Goal: Task Accomplishment & Management: Manage account settings

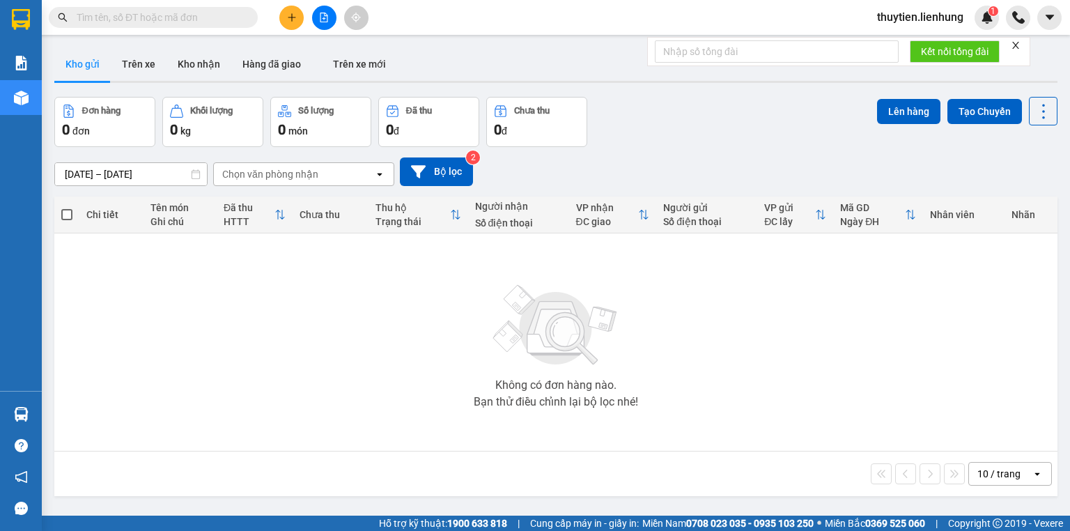
drag, startPoint x: 220, startPoint y: 22, endPoint x: 28, endPoint y: 39, distance: 192.4
click at [220, 22] on input "text" at bounding box center [159, 17] width 164 height 15
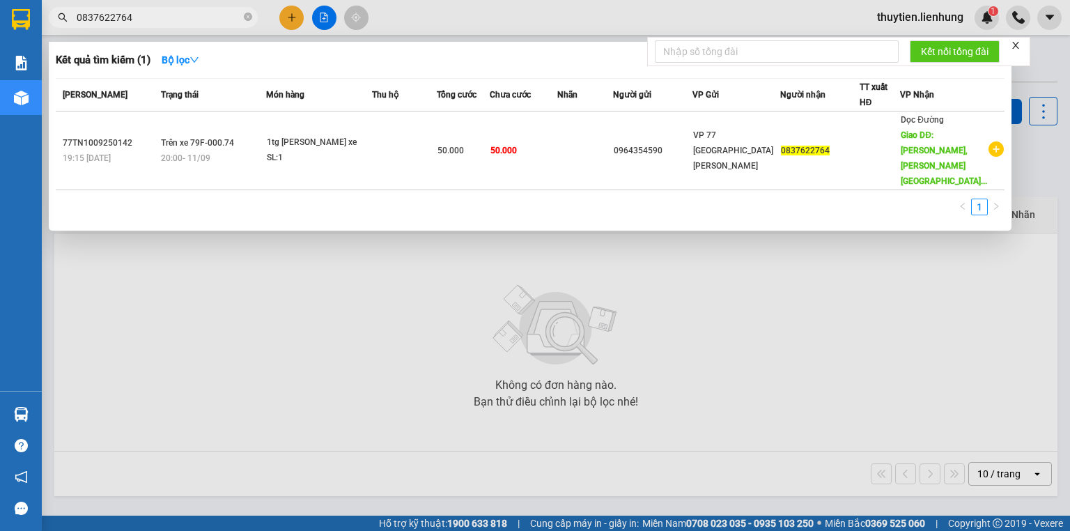
type input "0837622764"
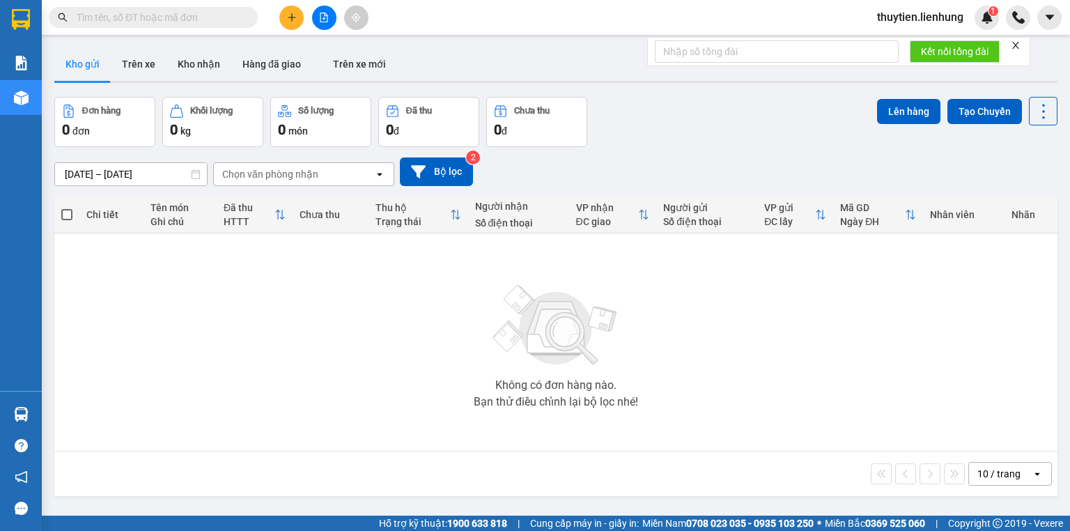
click at [196, 14] on input "text" at bounding box center [159, 17] width 164 height 15
click at [317, 17] on button at bounding box center [324, 18] width 24 height 24
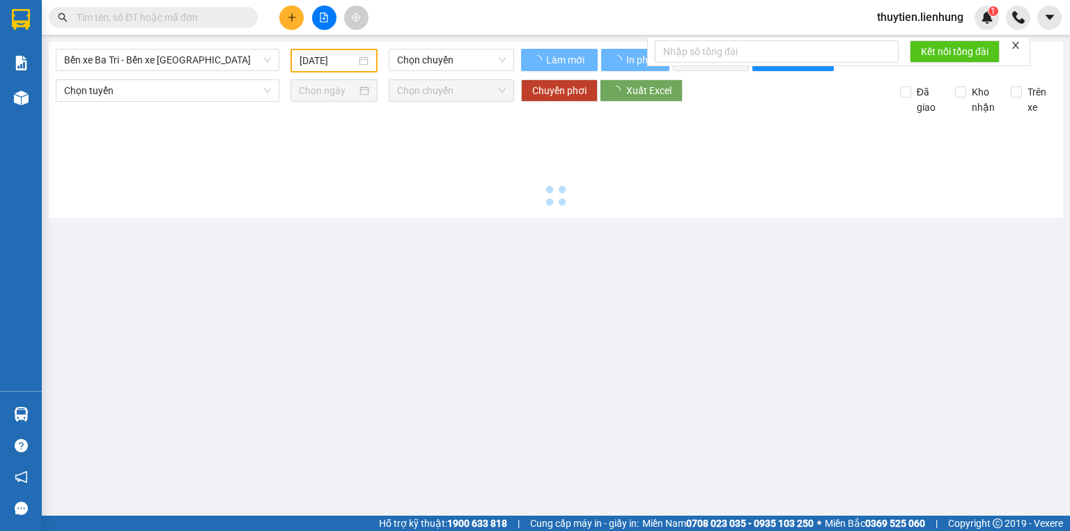
type input "[DATE]"
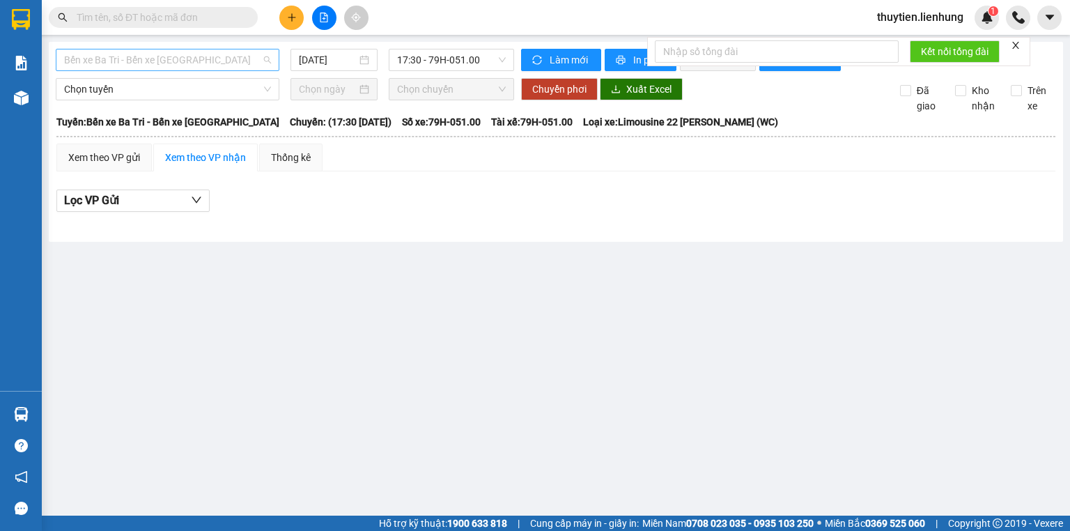
click at [229, 54] on span "Bến xe Ba Tri - Bến xe [GEOGRAPHIC_DATA]" at bounding box center [167, 59] width 207 height 21
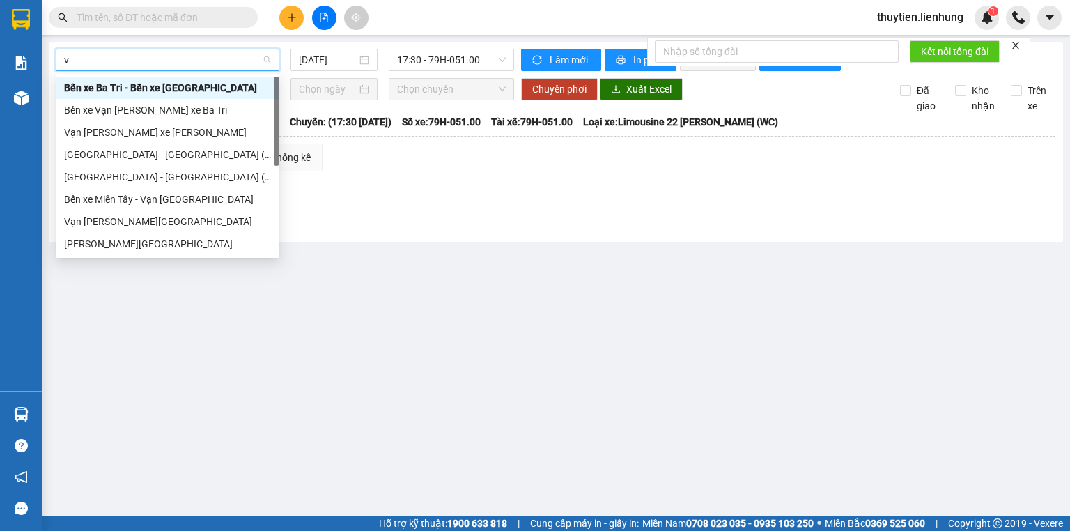
type input "va"
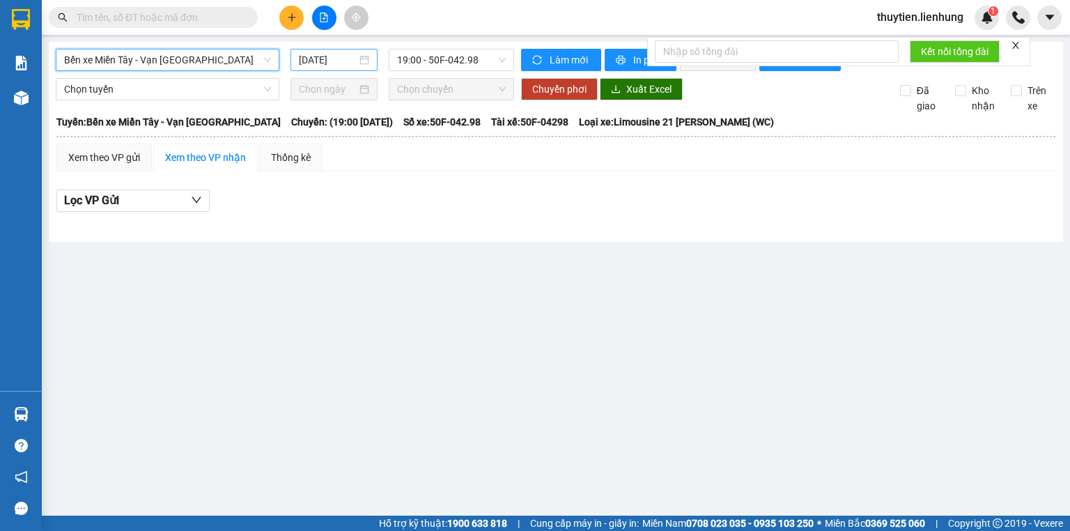
click at [312, 62] on input "[DATE]" at bounding box center [327, 59] width 57 height 15
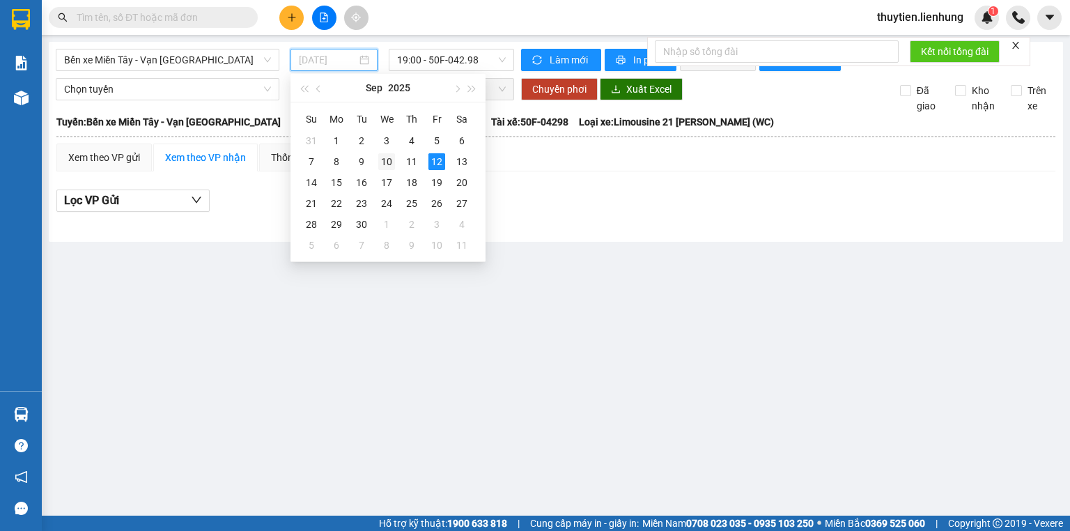
click at [387, 159] on div "10" at bounding box center [386, 161] width 17 height 17
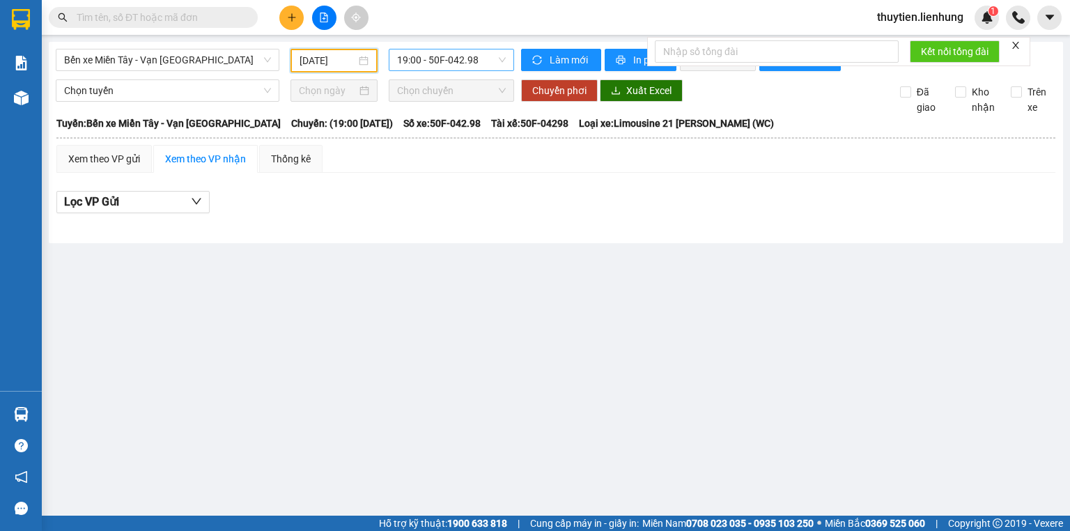
click at [449, 67] on span "19:00 - 50F-042.98" at bounding box center [451, 59] width 109 height 21
click at [430, 131] on div "20:00 - 79H-052.09" at bounding box center [451, 132] width 109 height 15
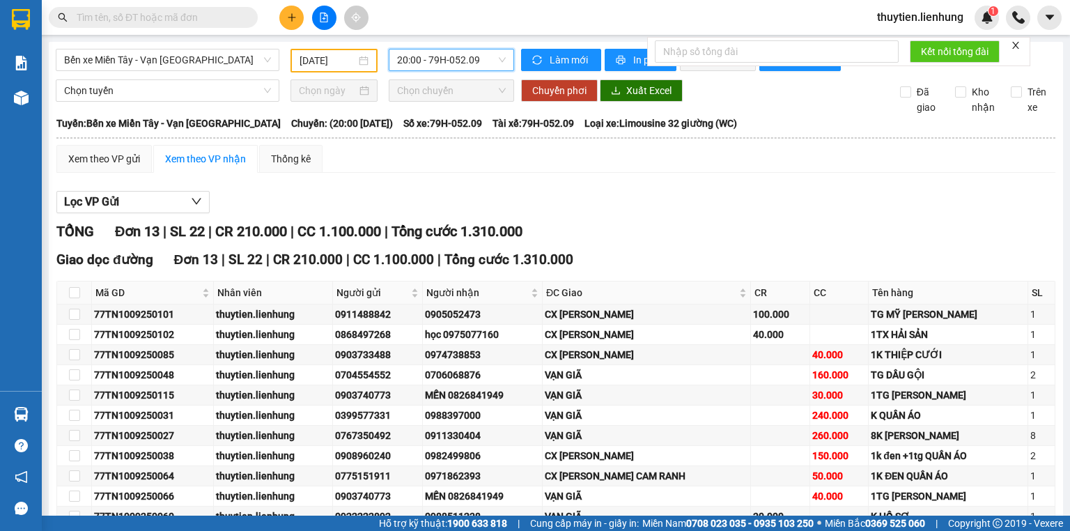
click at [346, 60] on input "[DATE]" at bounding box center [328, 60] width 56 height 15
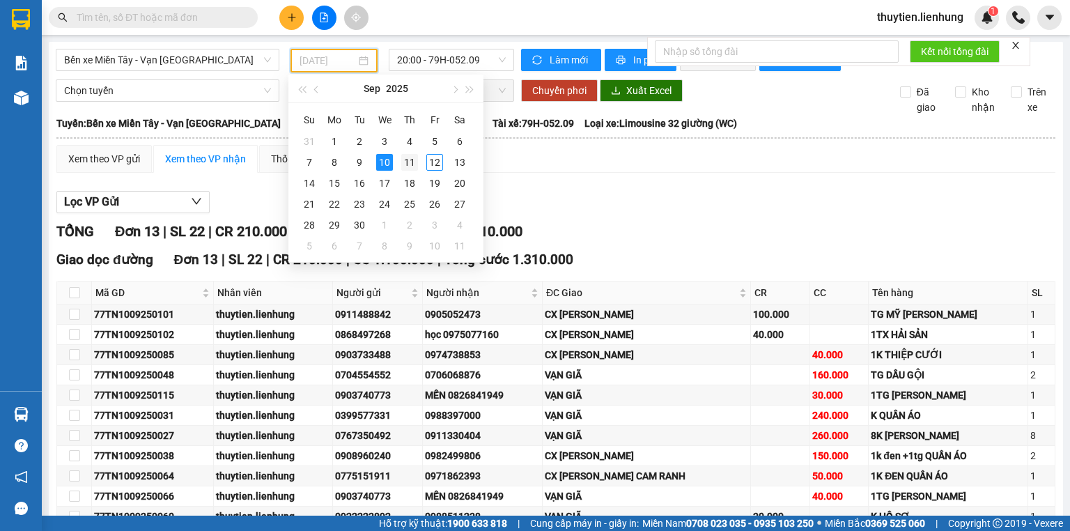
click at [407, 157] on div "11" at bounding box center [409, 162] width 17 height 17
type input "[DATE]"
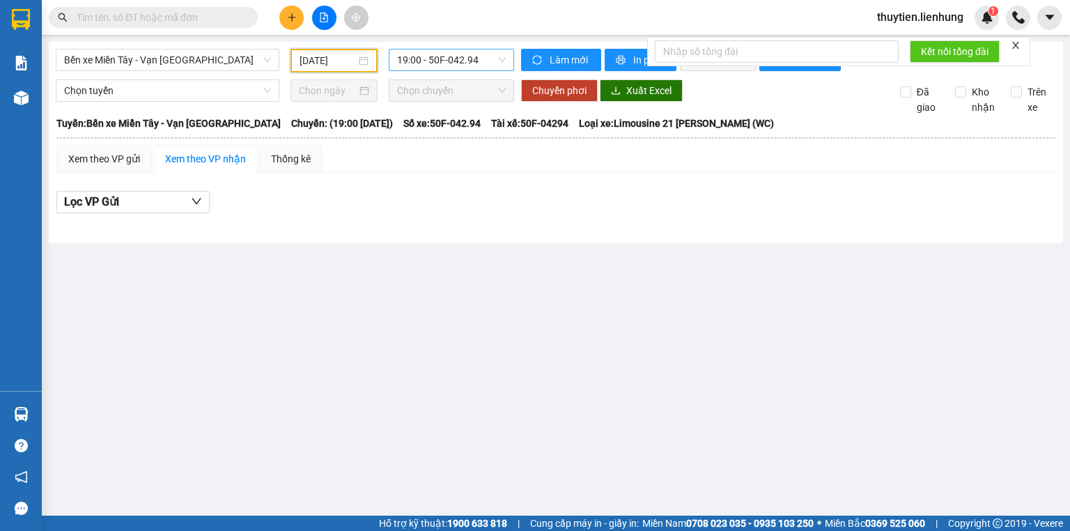
click at [427, 51] on span "19:00 - 50F-042.94" at bounding box center [451, 59] width 109 height 21
click at [422, 126] on div "20:00 - 79F-000.74" at bounding box center [451, 132] width 109 height 15
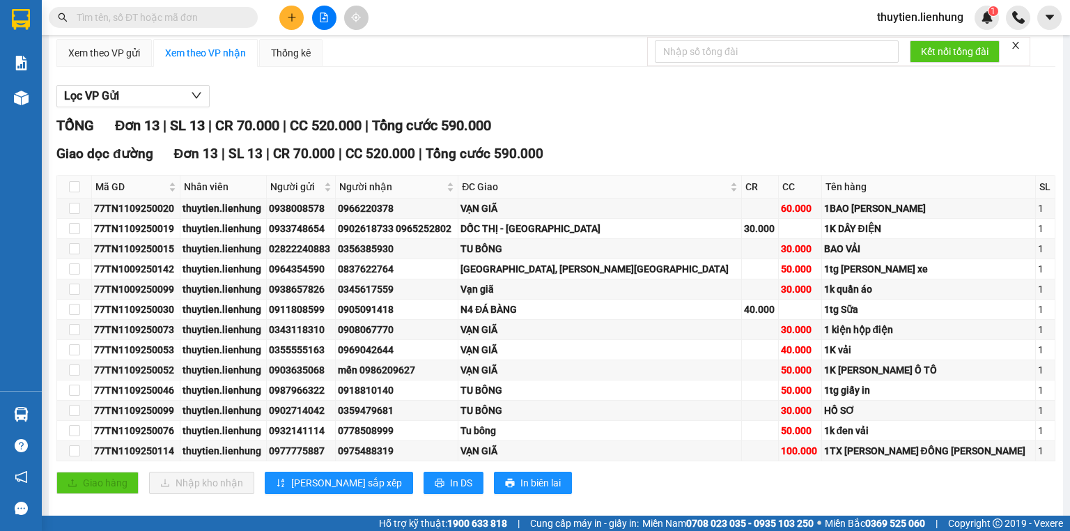
scroll to position [112, 0]
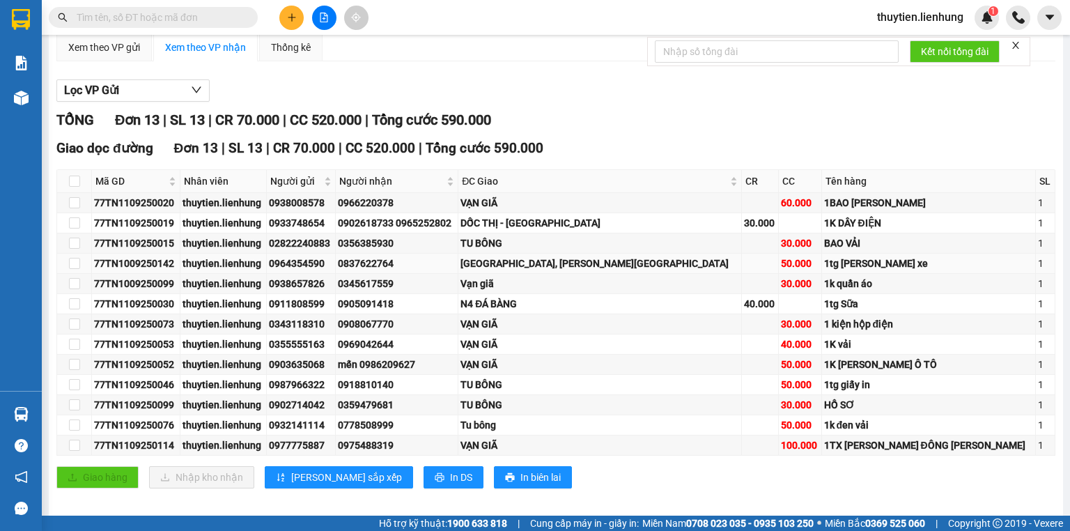
drag, startPoint x: 474, startPoint y: 275, endPoint x: 390, endPoint y: 273, distance: 83.6
click at [390, 273] on tr "77TN1009250142 thuytien.lienhung 0964354590 0837622764 [GEOGRAPHIC_DATA][PERSON…" at bounding box center [556, 264] width 999 height 20
copy tr "0837622764"
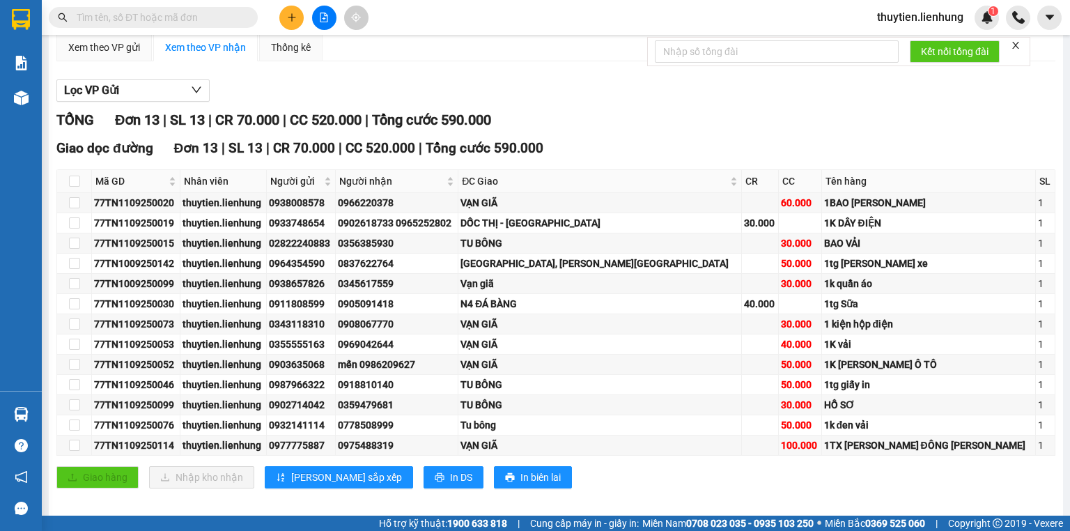
paste input "0837622764"
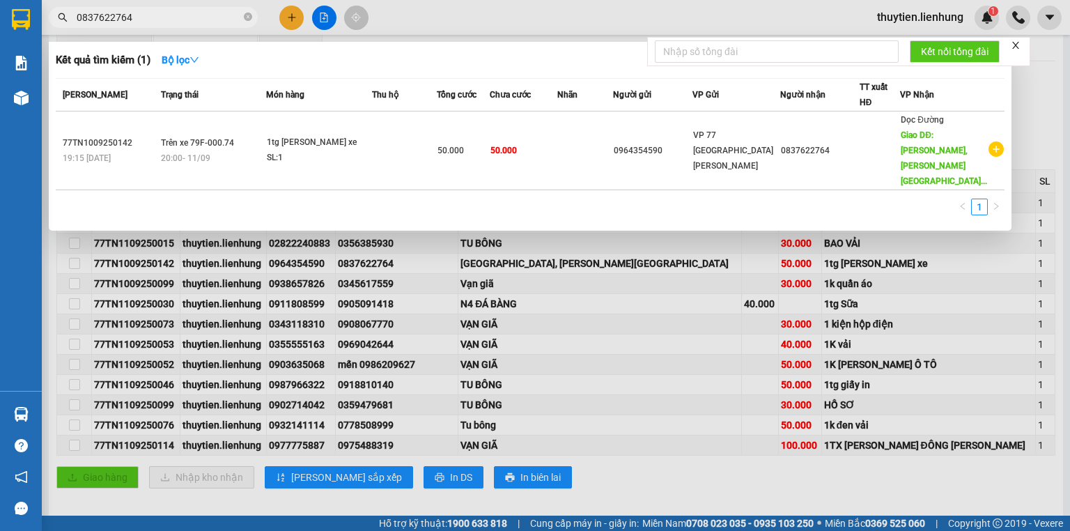
drag, startPoint x: 100, startPoint y: 13, endPoint x: 0, endPoint y: 48, distance: 106.2
click at [0, 48] on section "Kết quả [PERSON_NAME] ( 1 ) Bộ lọc Mã ĐH Trạng thái Món hàng Thu hộ Tổng [PERSO…" at bounding box center [535, 265] width 1070 height 531
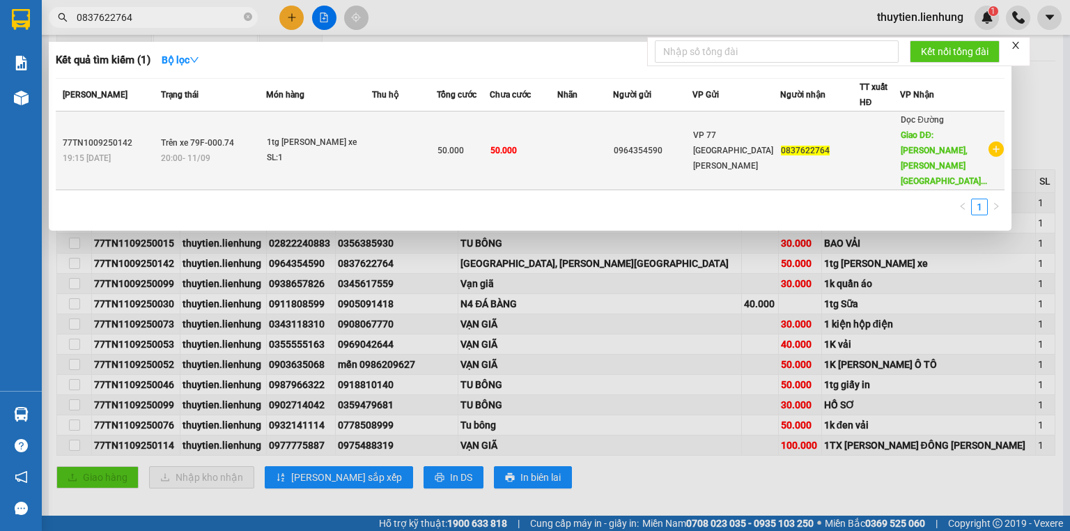
type input "0837622764"
click at [658, 134] on td "0964354590" at bounding box center [652, 151] width 79 height 79
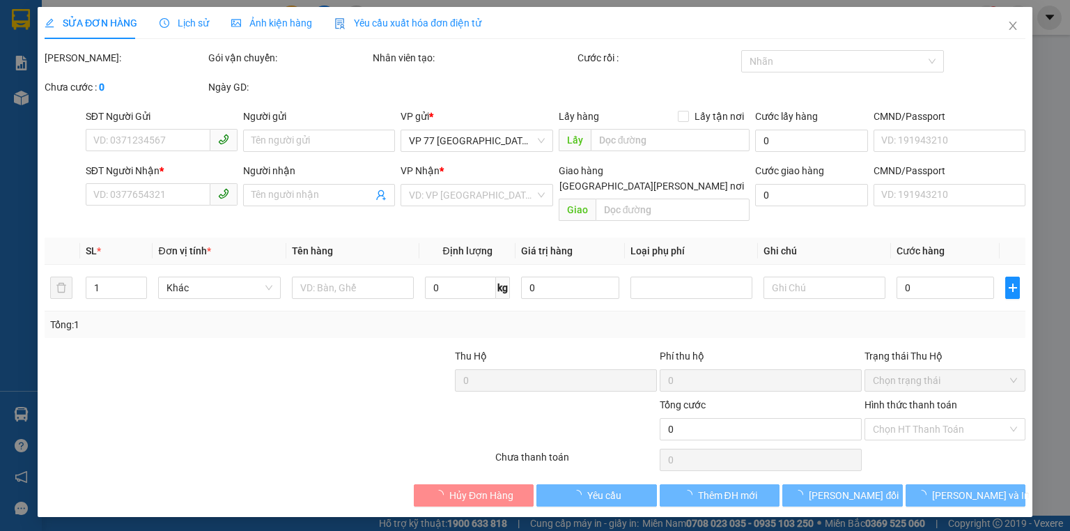
type input "0964354590"
type input "0837622764"
type input "[GEOGRAPHIC_DATA], [PERSON_NAME][GEOGRAPHIC_DATA]"
type input "50.000"
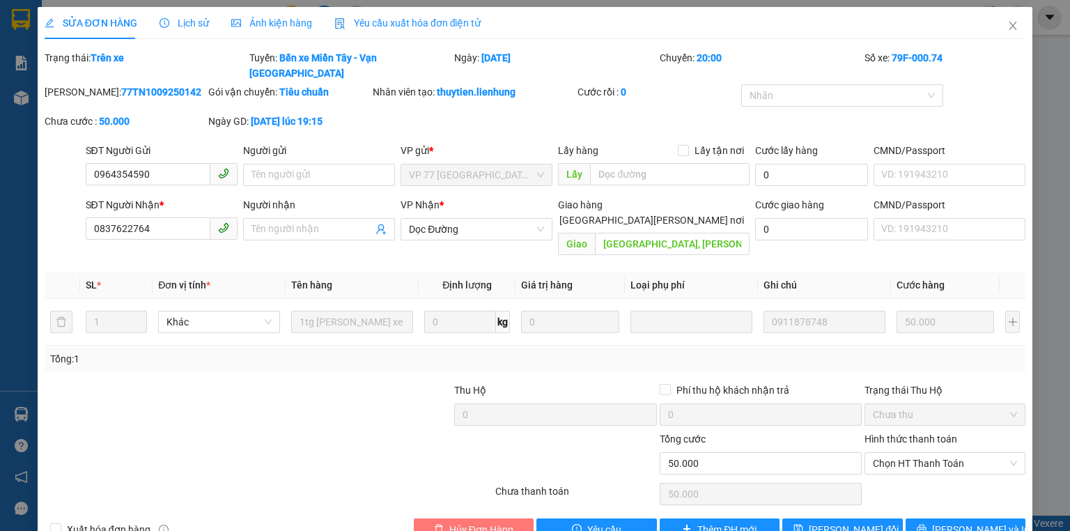
click at [461, 522] on span "Hủy Đơn Hàng" at bounding box center [482, 529] width 64 height 15
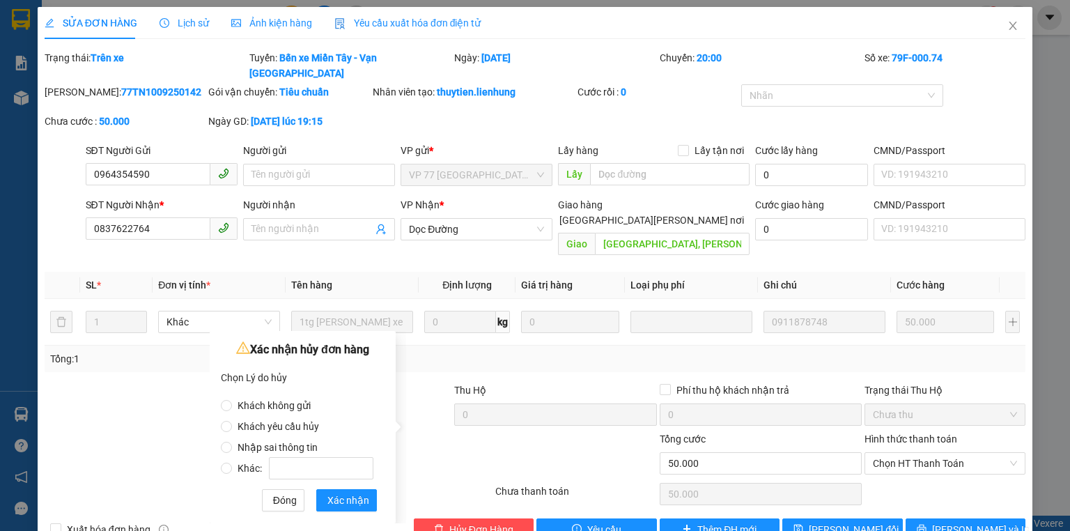
click at [285, 442] on span "Nhập sai thông tin" at bounding box center [277, 447] width 91 height 11
click at [232, 442] on input "Nhập sai thông tin" at bounding box center [226, 447] width 11 height 11
radio input "true"
click at [332, 496] on span "Xác nhận" at bounding box center [349, 500] width 42 height 15
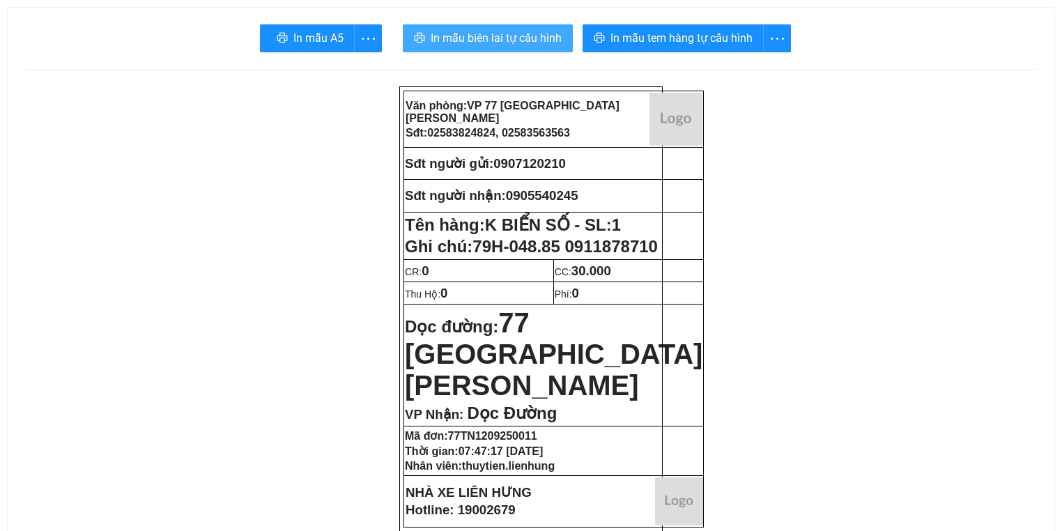
click at [527, 32] on span "In mẫu biên lai tự cấu hình" at bounding box center [496, 37] width 131 height 17
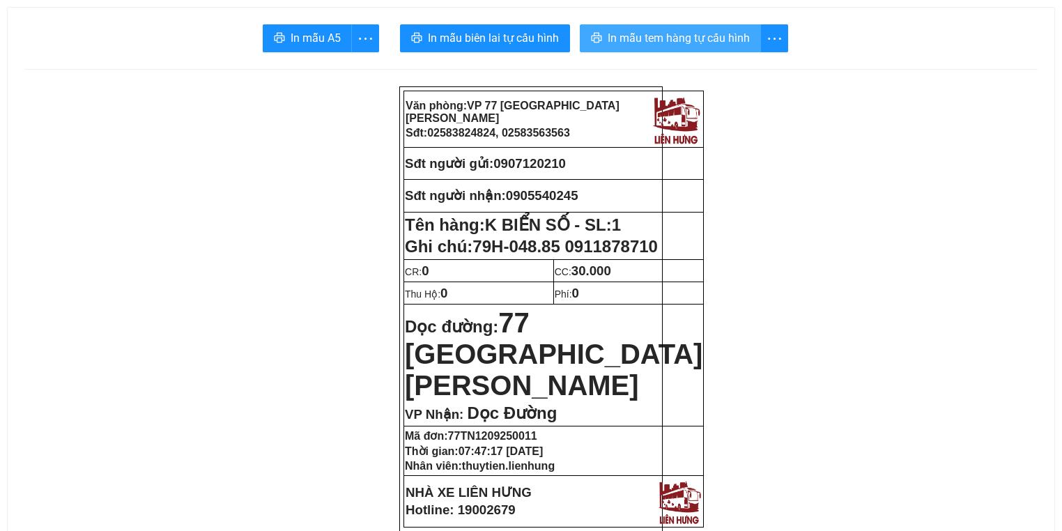
click at [627, 36] on span "In mẫu tem hàng tự cấu hình" at bounding box center [679, 37] width 142 height 17
